Goal: Find contact information

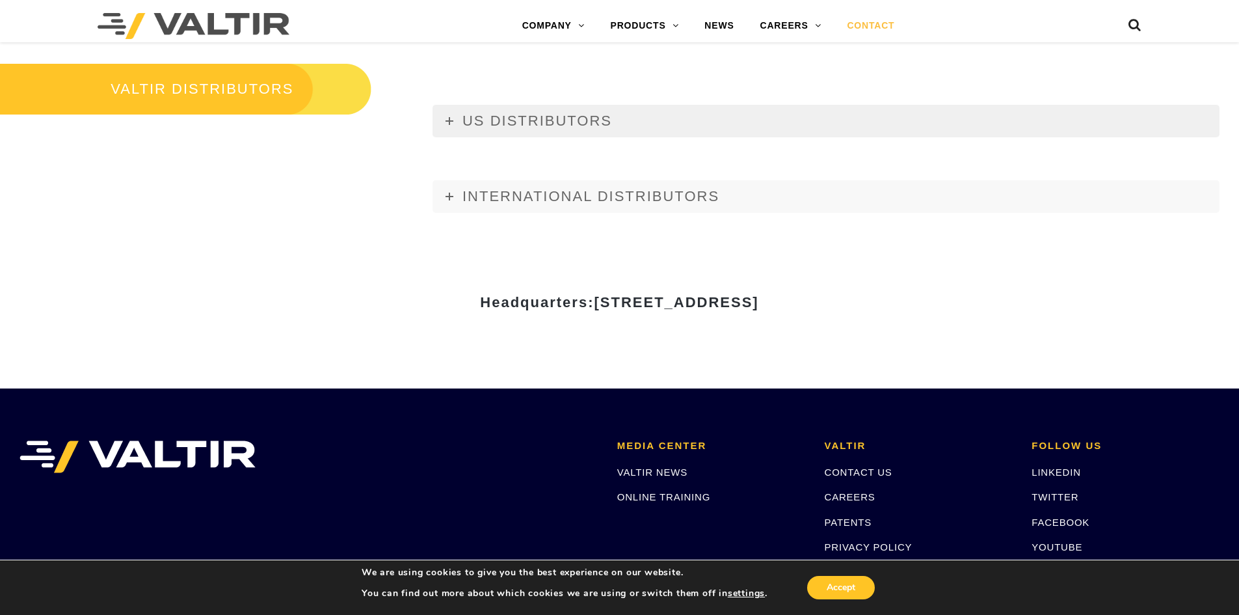
click at [452, 126] on link "US DISTRIBUTORS" at bounding box center [826, 121] width 787 height 33
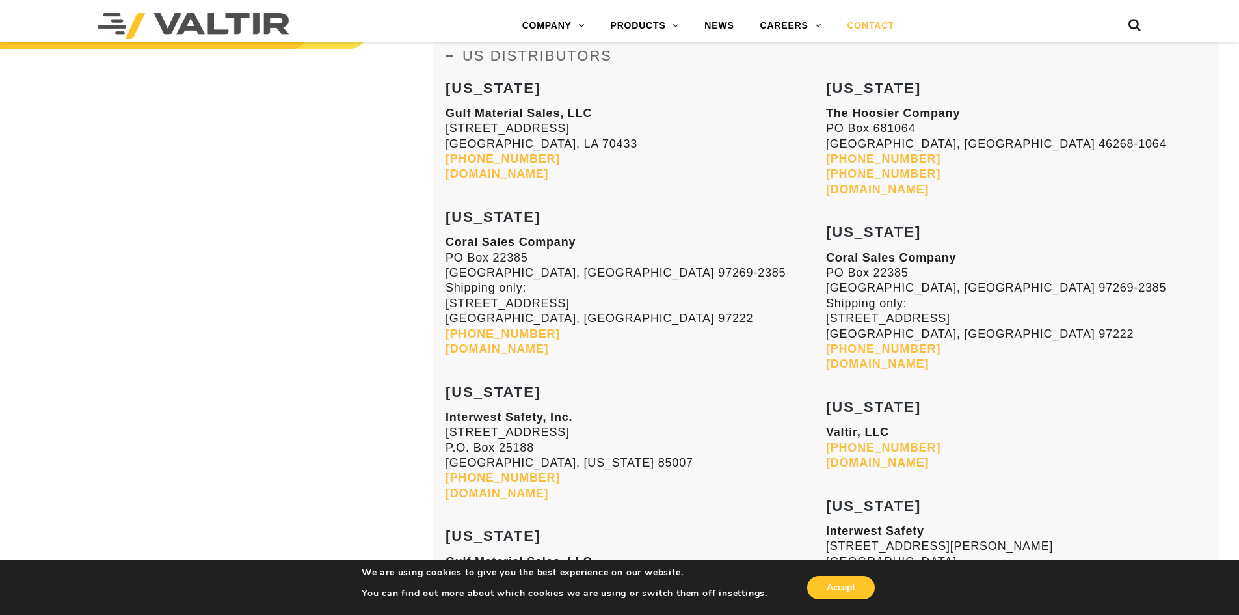
scroll to position [1561, 0]
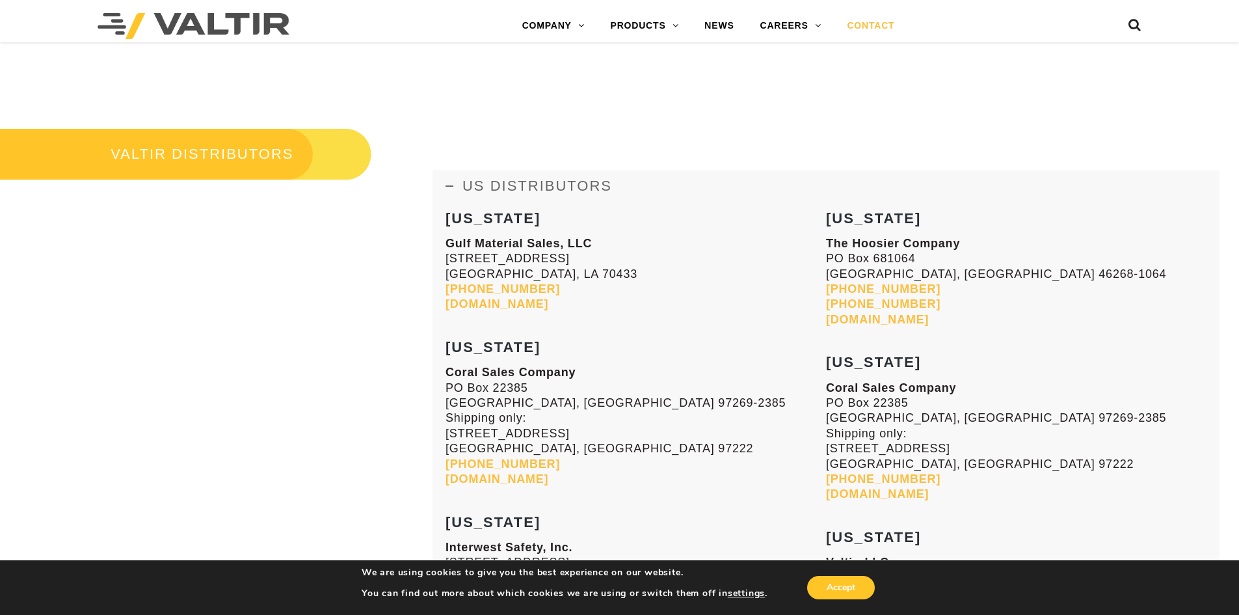
click at [446, 187] on icon at bounding box center [450, 186] width 8 height 8
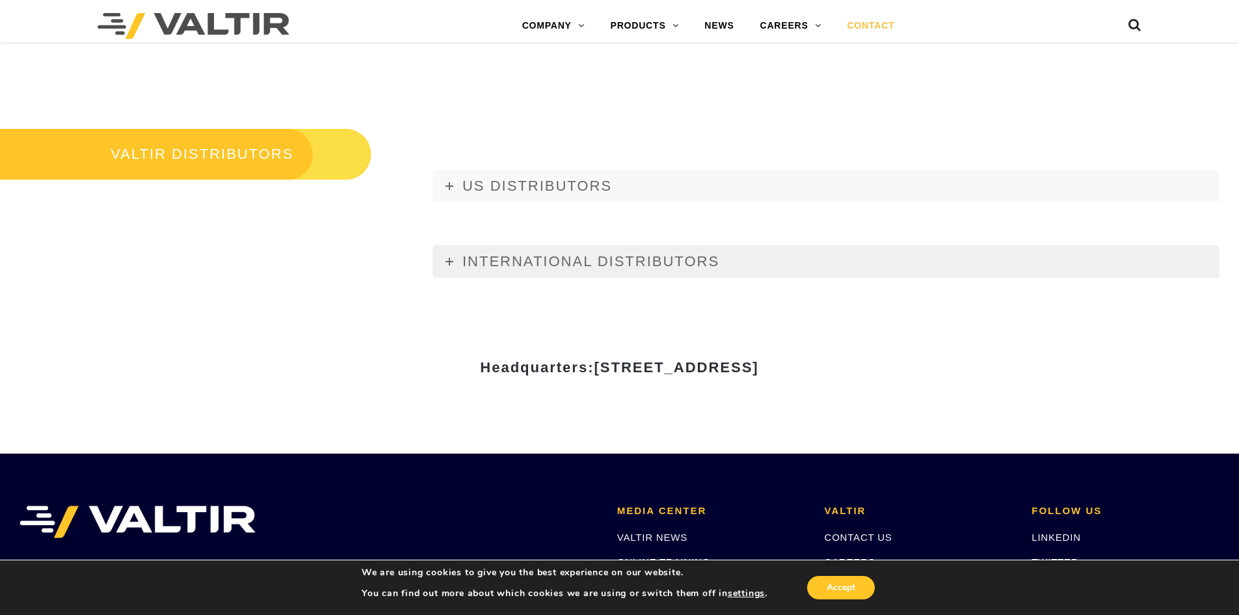
click at [433, 258] on link "INTERNATIONAL DISTRIBUTORS" at bounding box center [826, 261] width 787 height 33
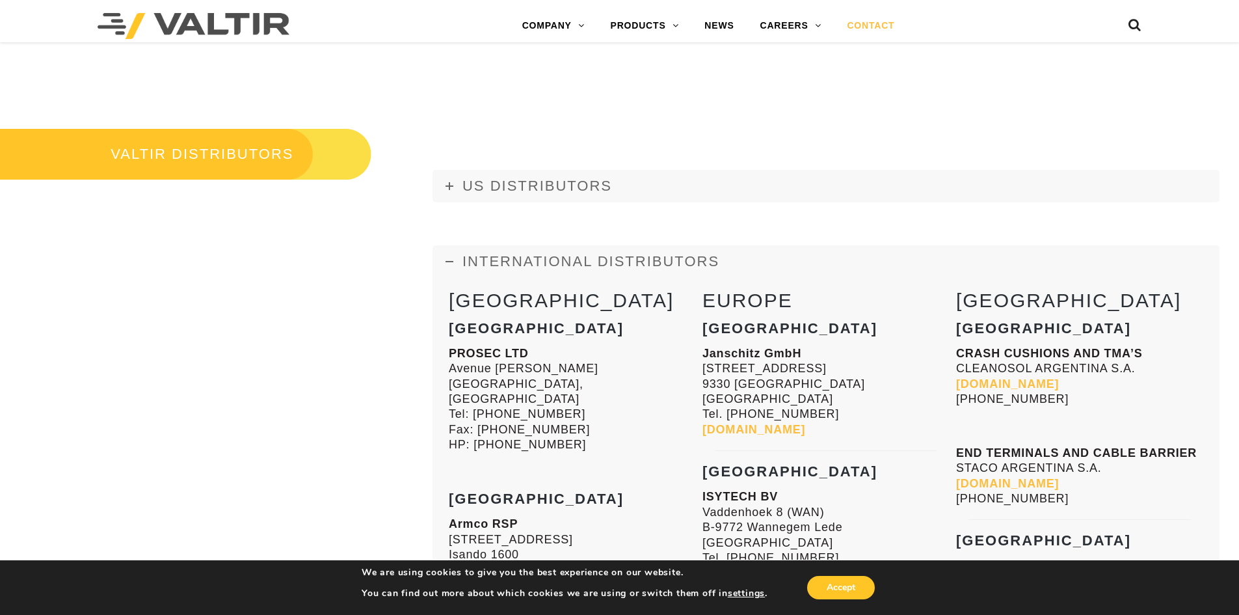
click at [435, 258] on link "INTERNATIONAL DISTRIBUTORS" at bounding box center [826, 261] width 787 height 33
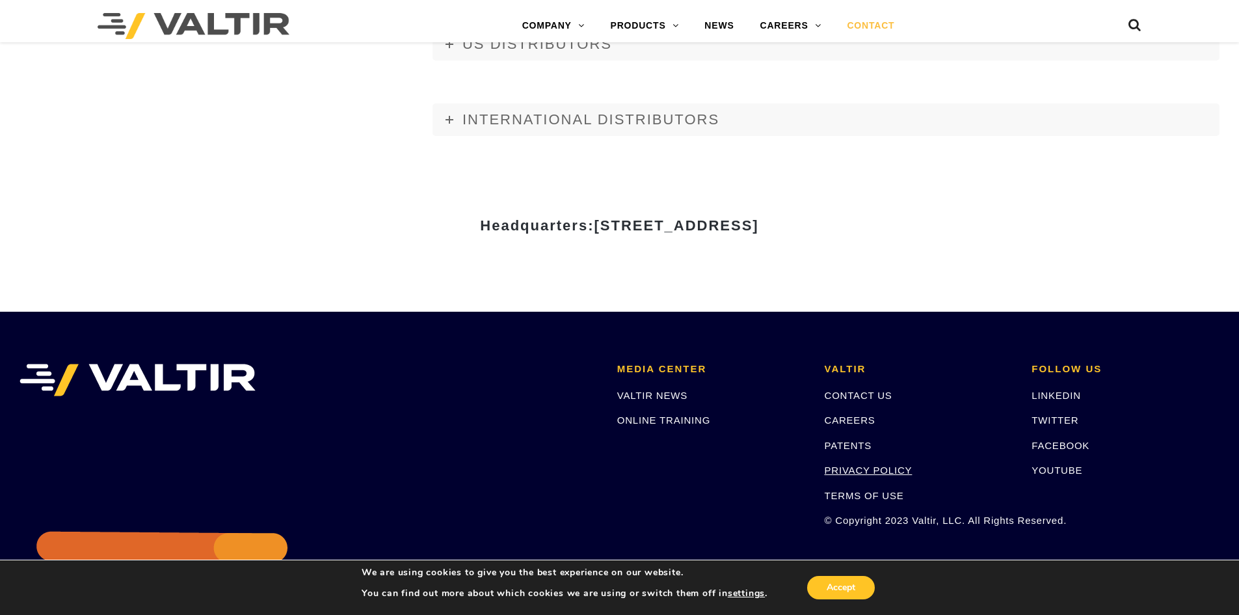
scroll to position [1790, 0]
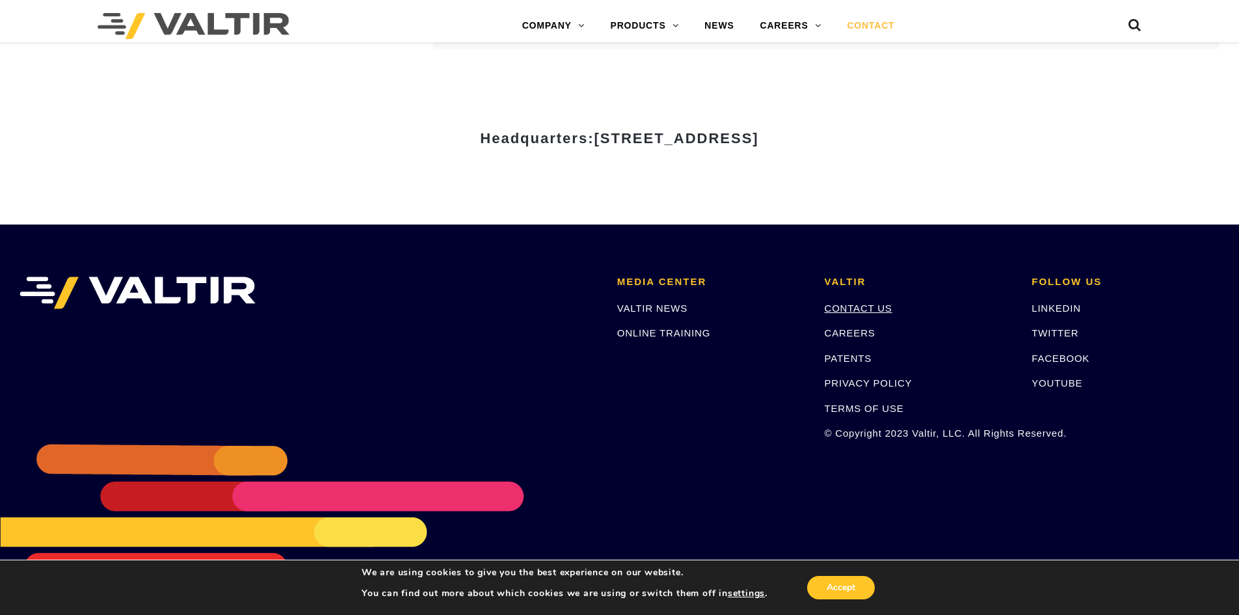
click at [851, 311] on link "CONTACT US" at bounding box center [859, 308] width 68 height 11
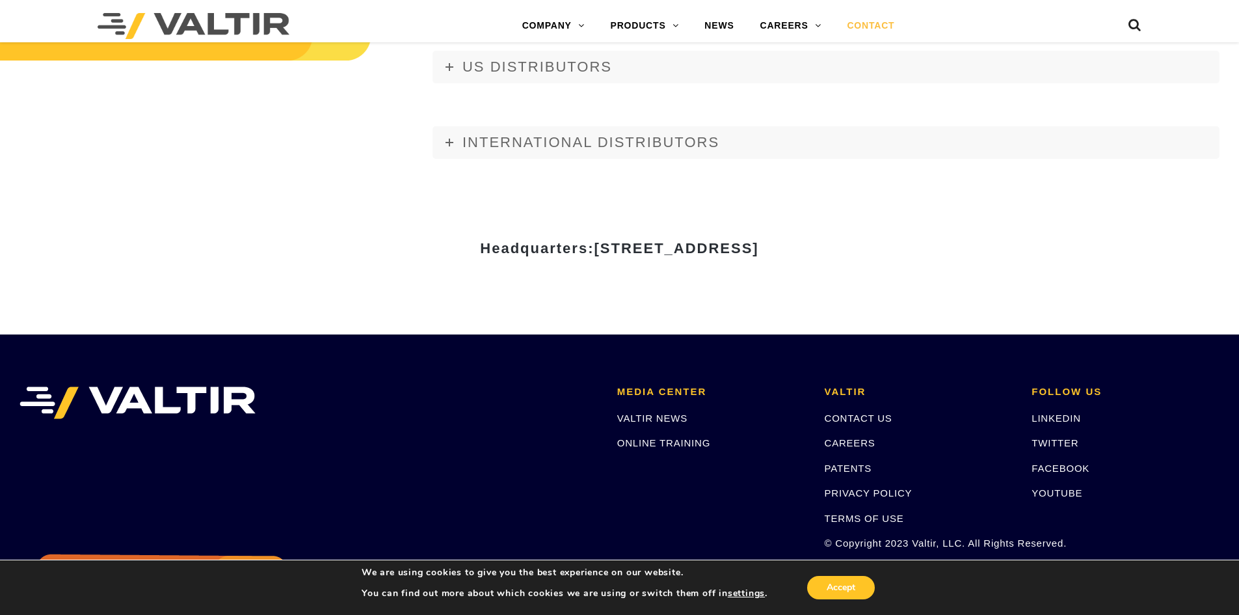
scroll to position [1366, 0]
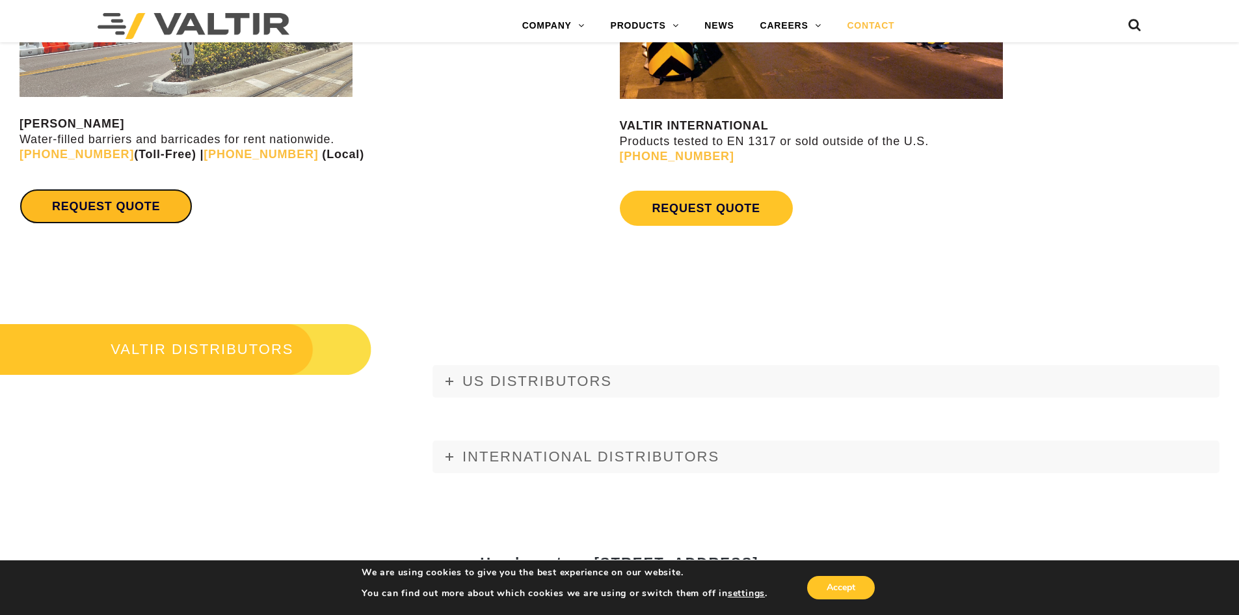
click at [123, 210] on link "REQUEST QUOTE" at bounding box center [106, 206] width 173 height 35
